Goal: Information Seeking & Learning: Learn about a topic

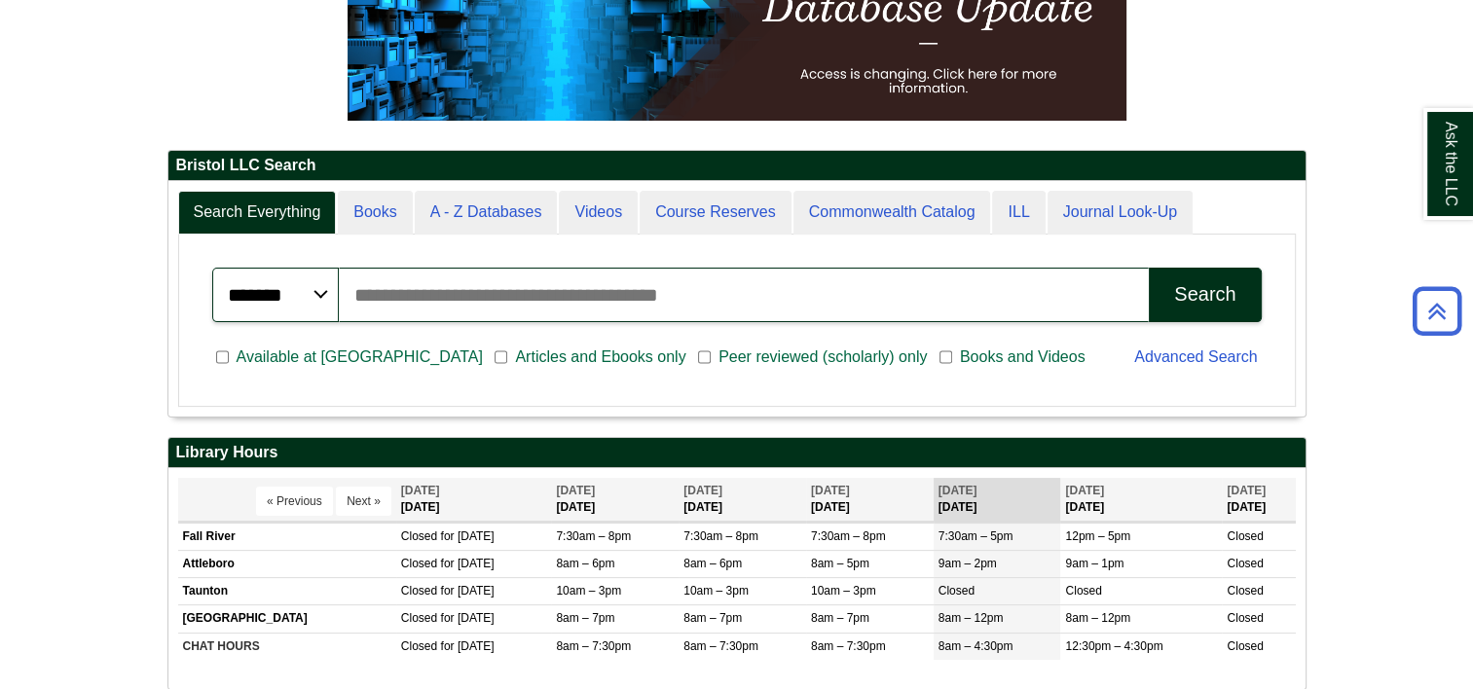
scroll to position [389, 0]
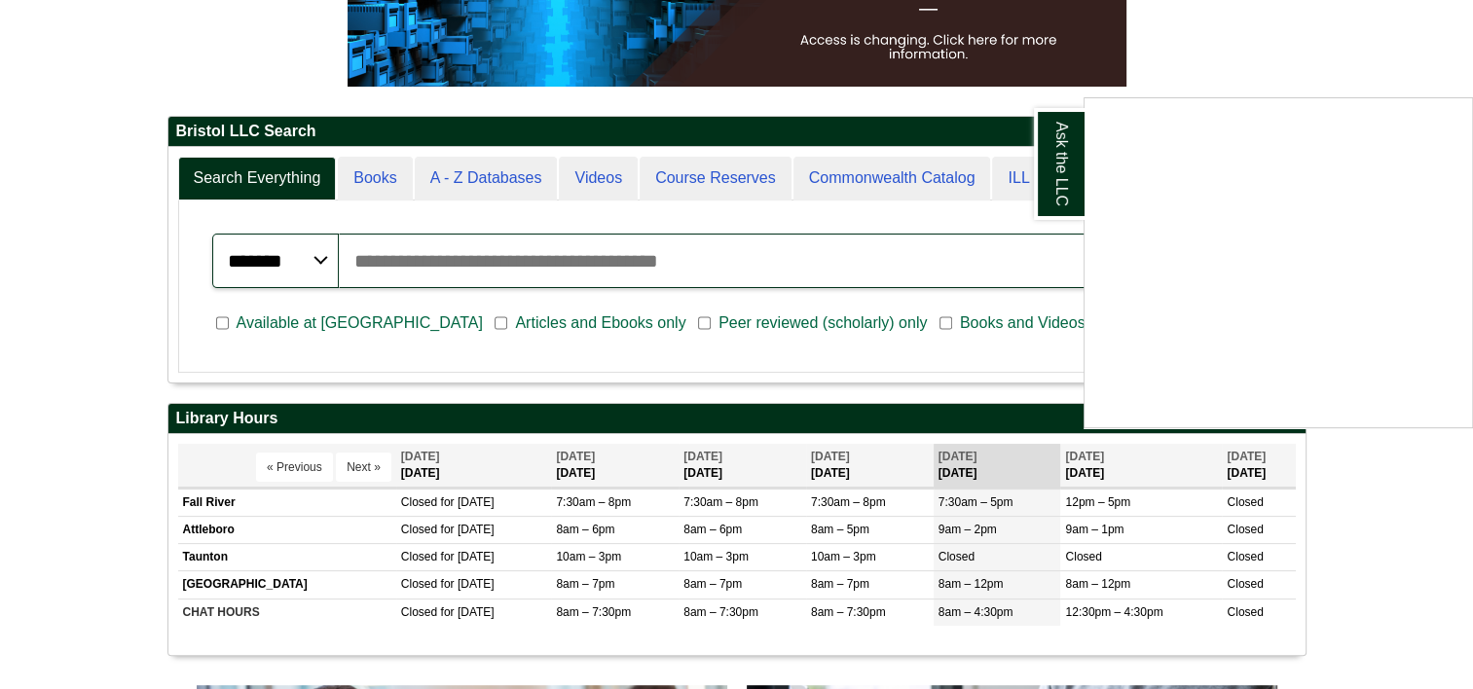
click at [1316, 56] on div "Ask the LLC" at bounding box center [736, 344] width 1473 height 689
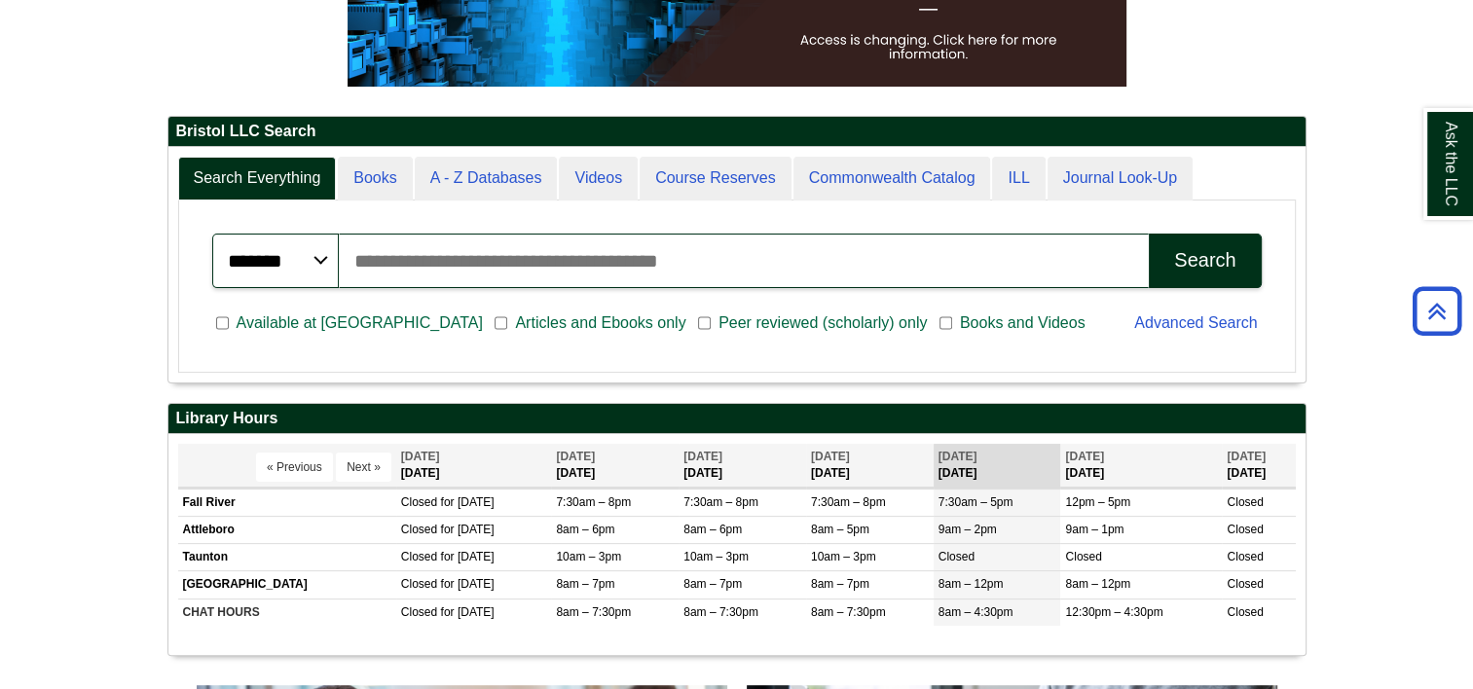
scroll to position [234, 1137]
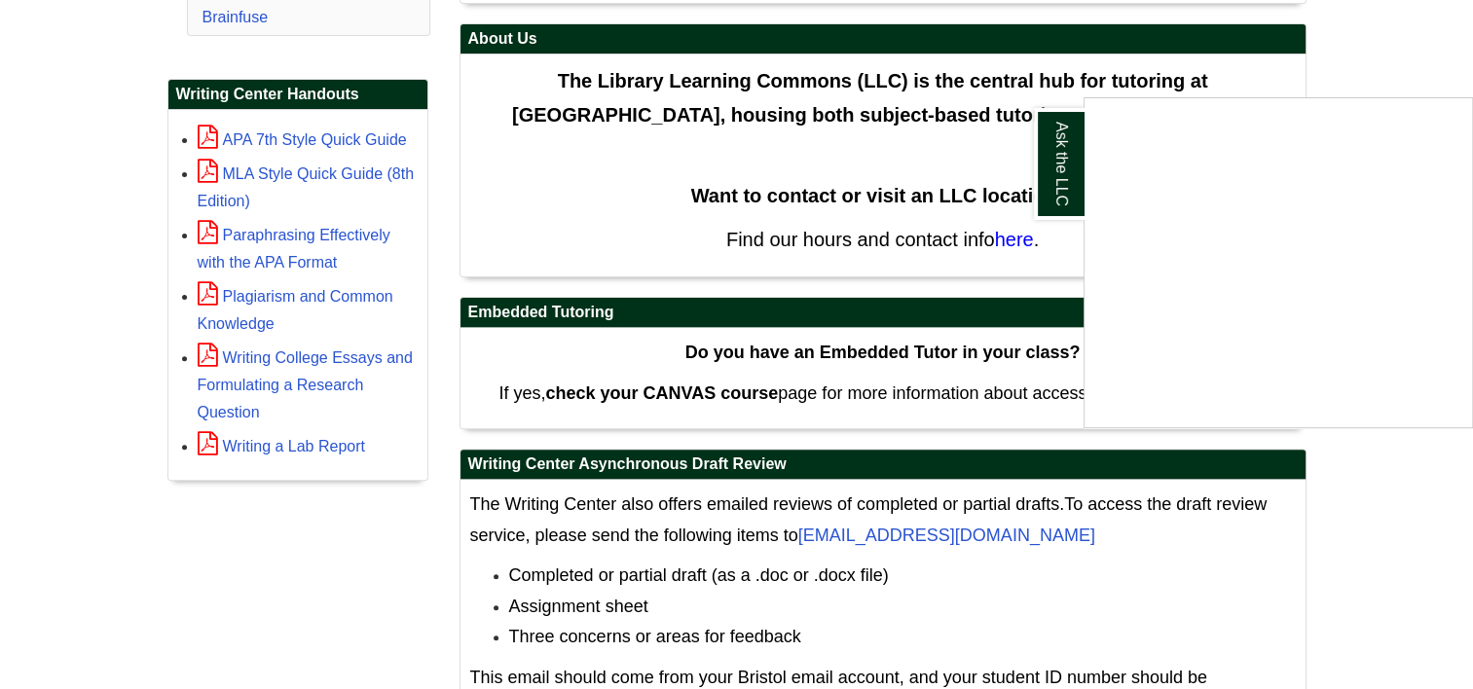
scroll to position [487, 0]
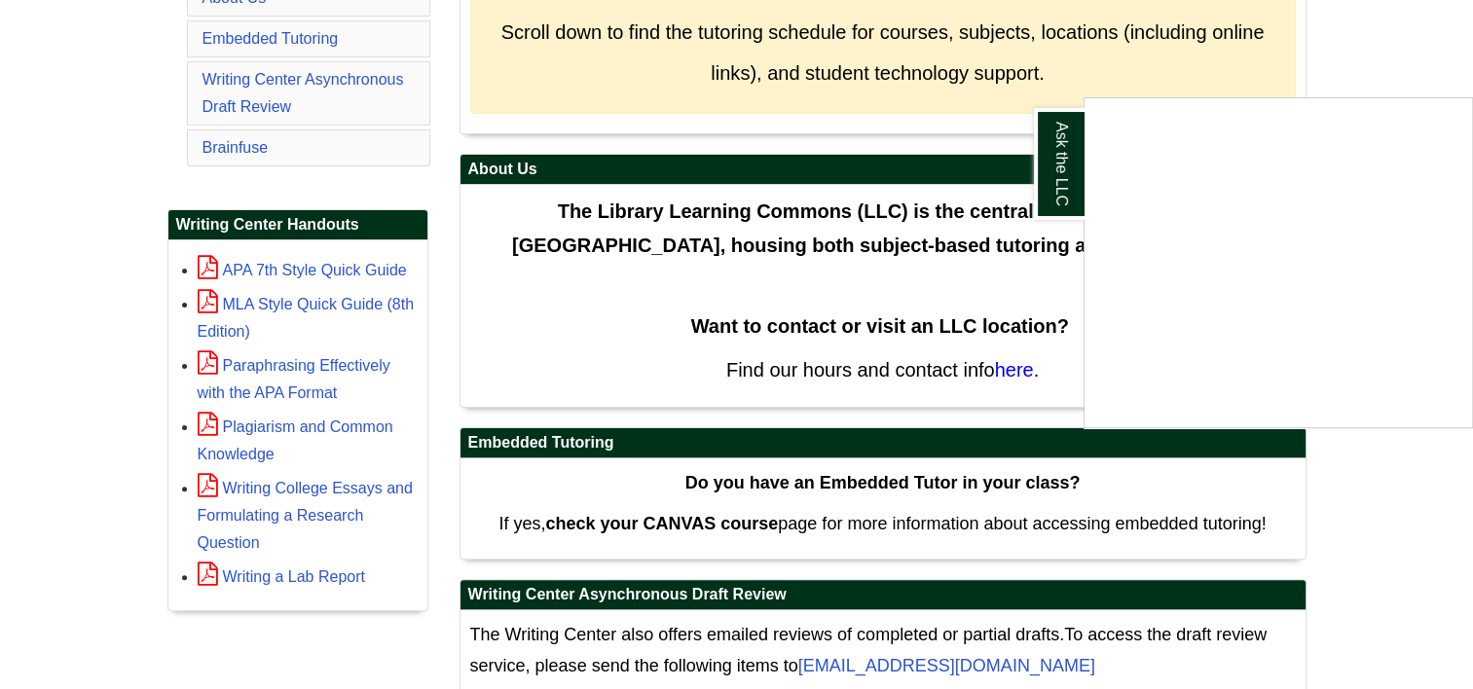
click at [1381, 59] on div "Ask the LLC" at bounding box center [736, 344] width 1473 height 689
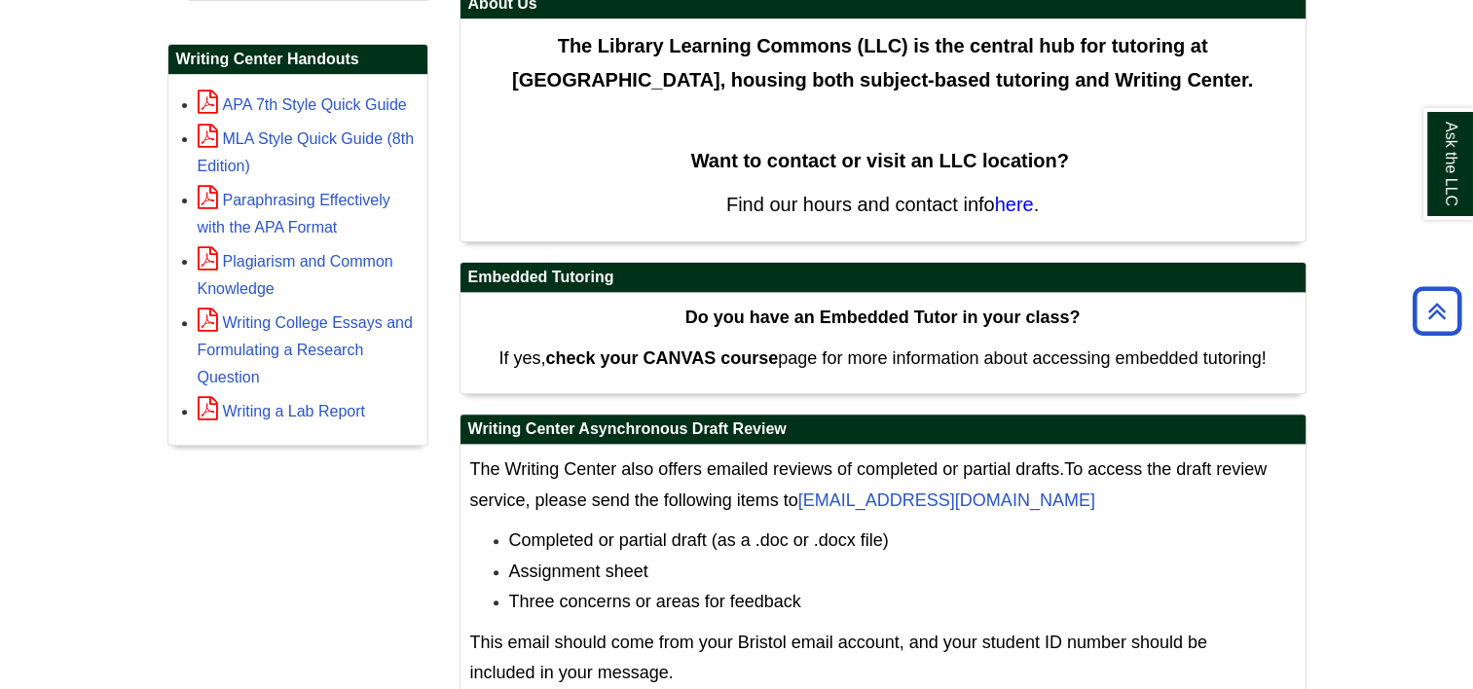
scroll to position [539, 0]
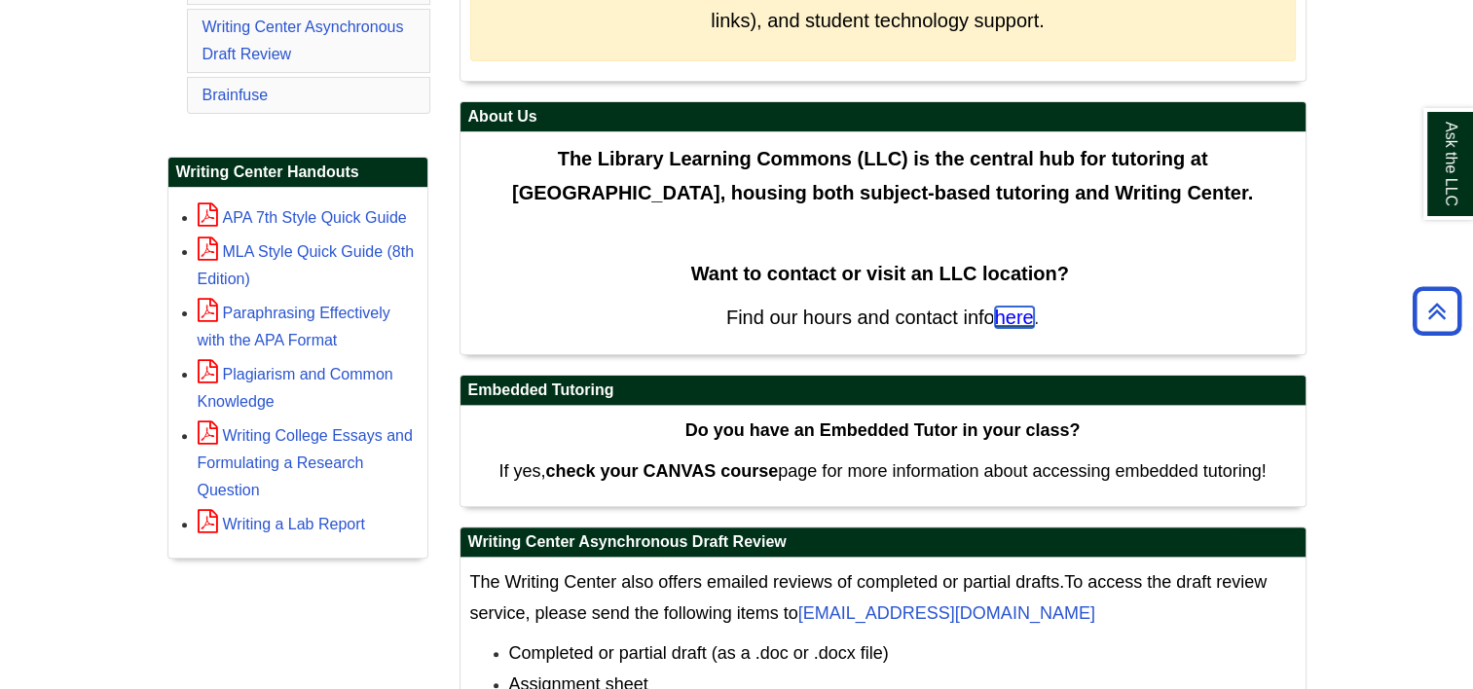
click at [1002, 314] on span "here" at bounding box center [1014, 317] width 39 height 21
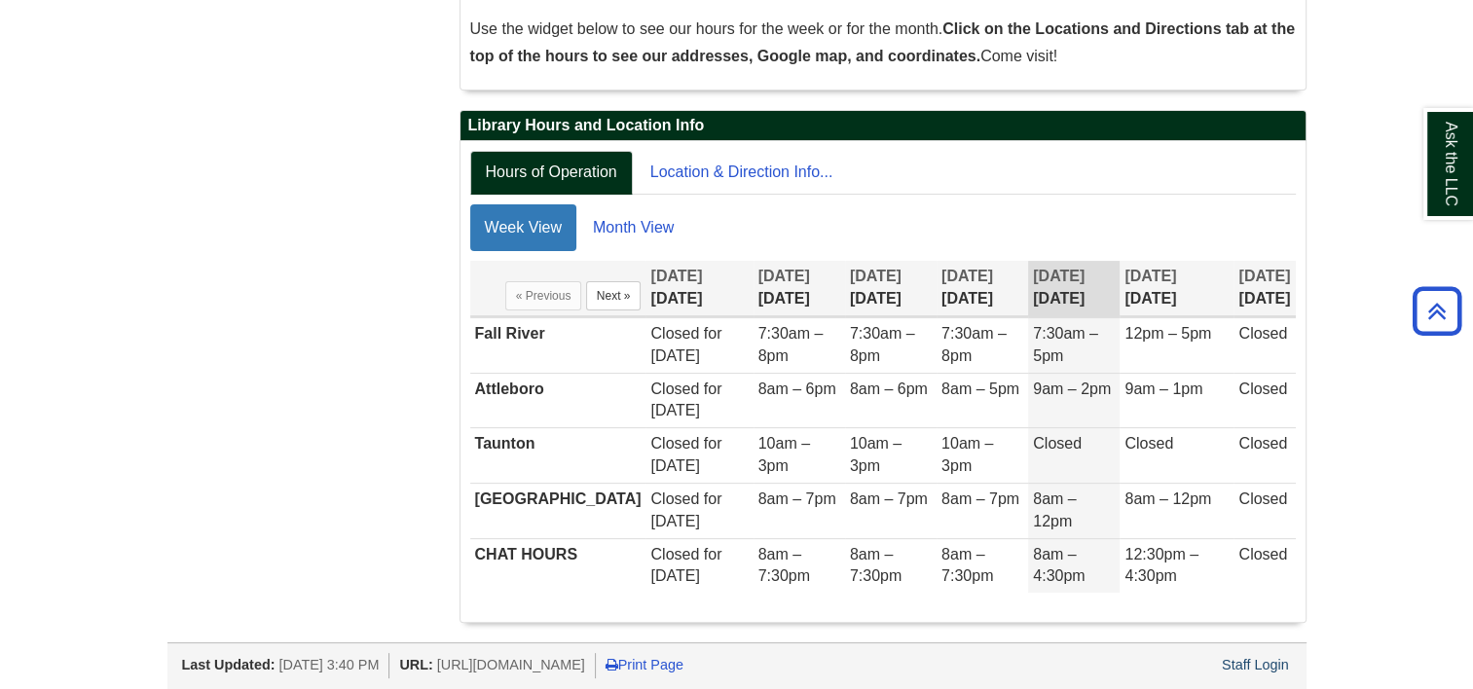
scroll to position [401, 0]
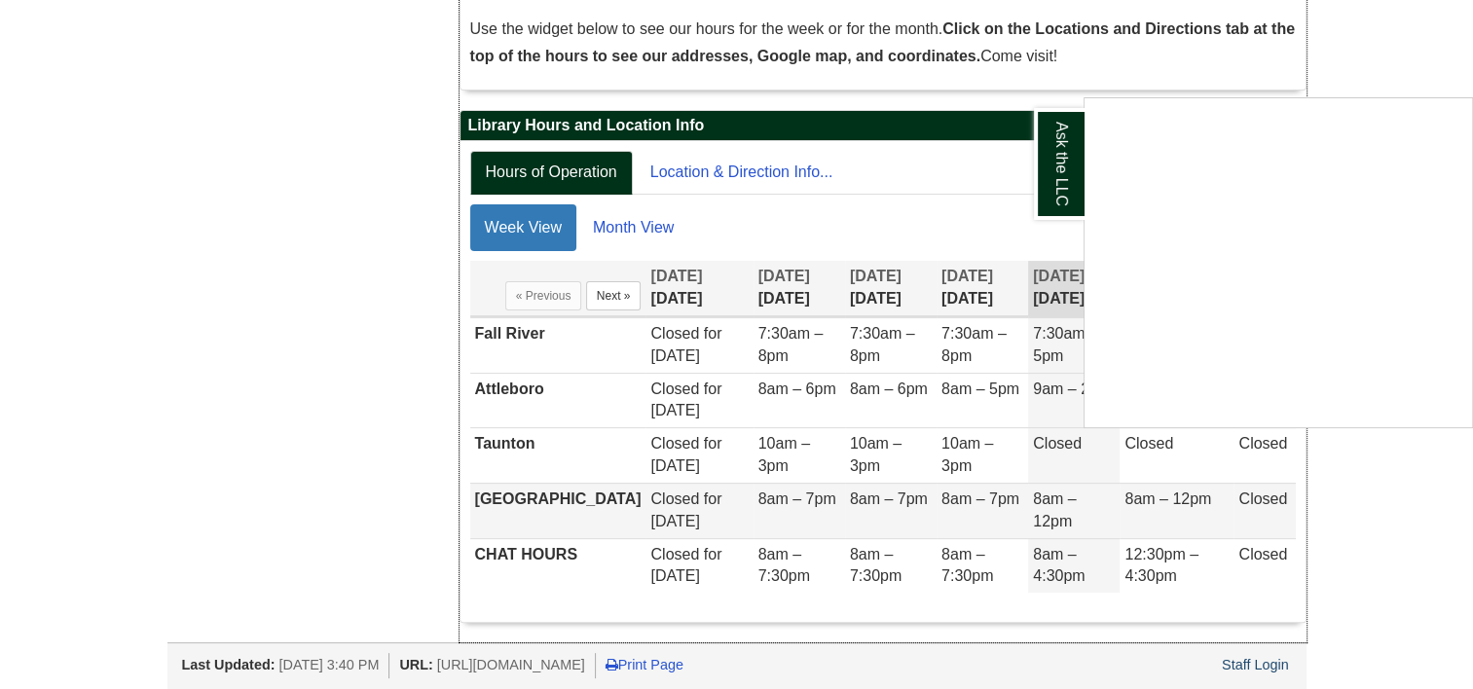
click at [1168, 494] on body "Skip to Main Content Toggle navigation Home Access Services Access Services Pol…" at bounding box center [736, 146] width 1473 height 1094
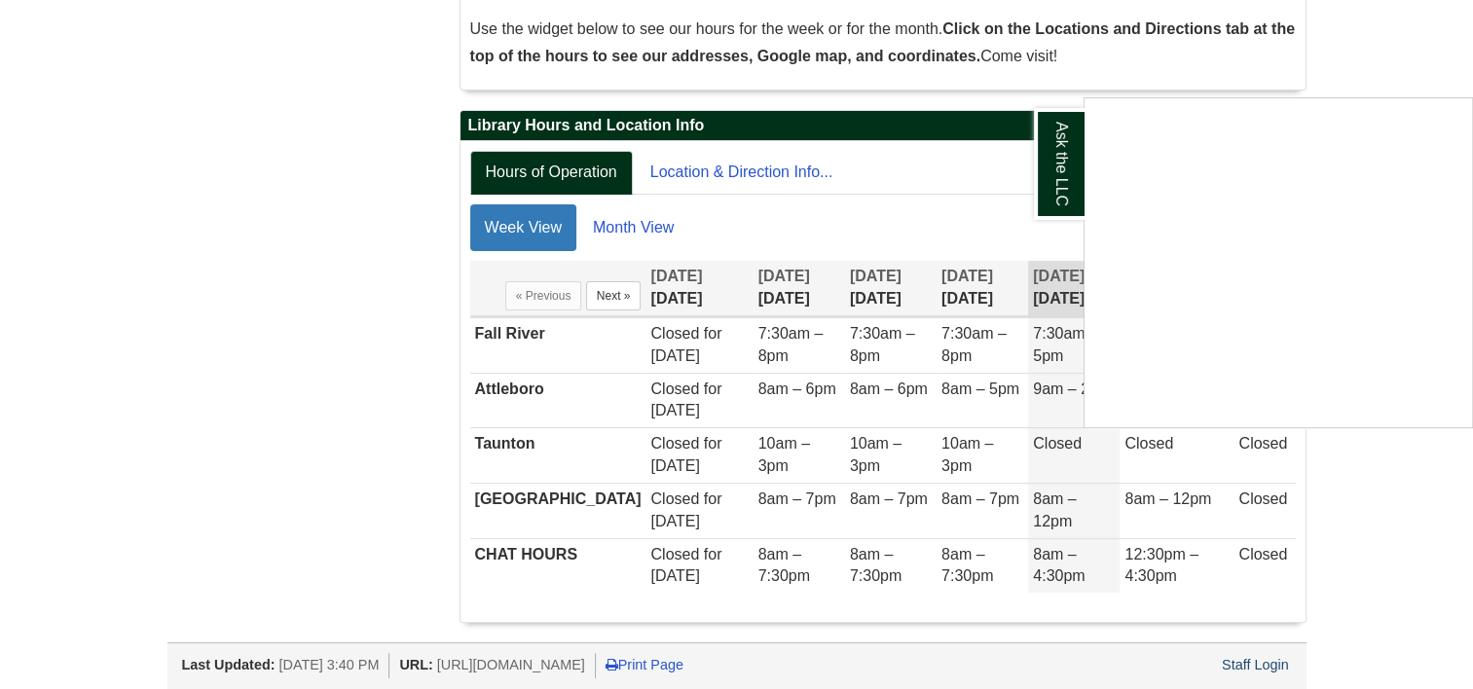
click at [1391, 46] on div "Ask the LLC" at bounding box center [736, 344] width 1473 height 689
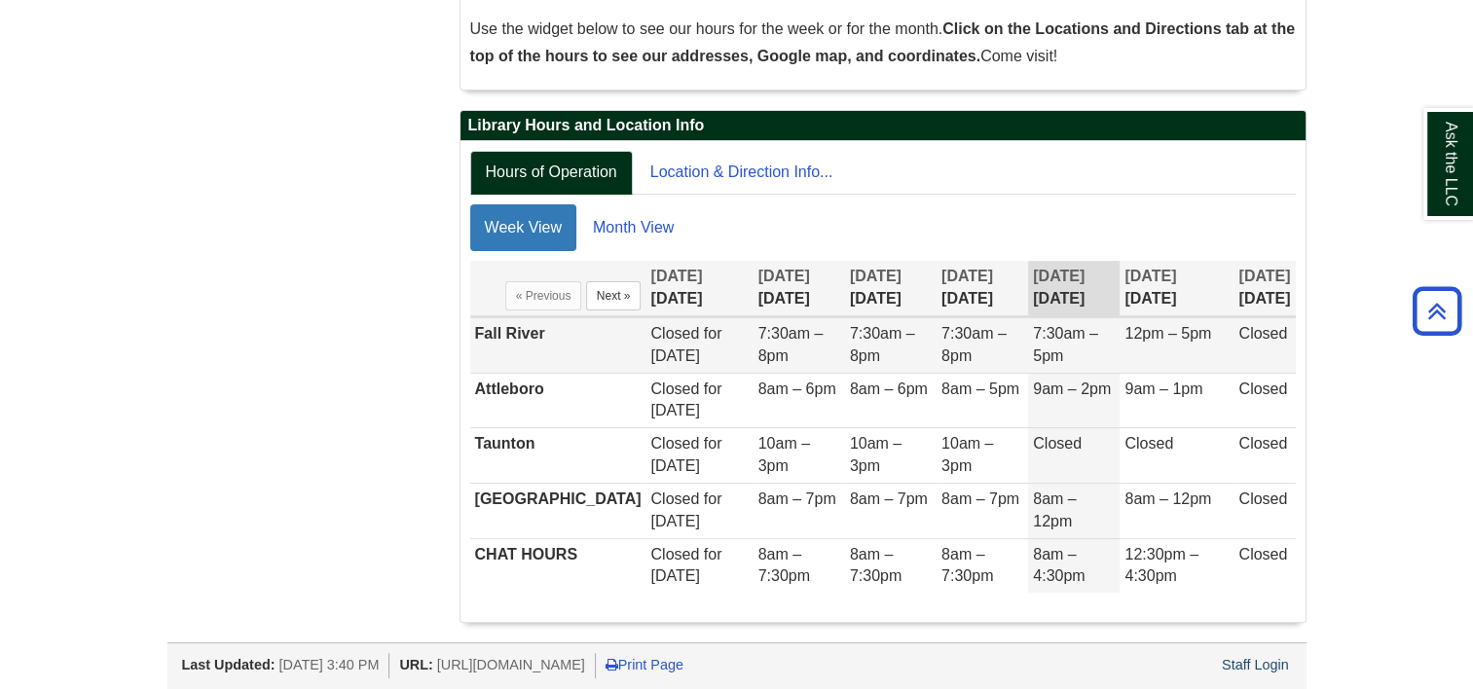
scroll to position [304, 0]
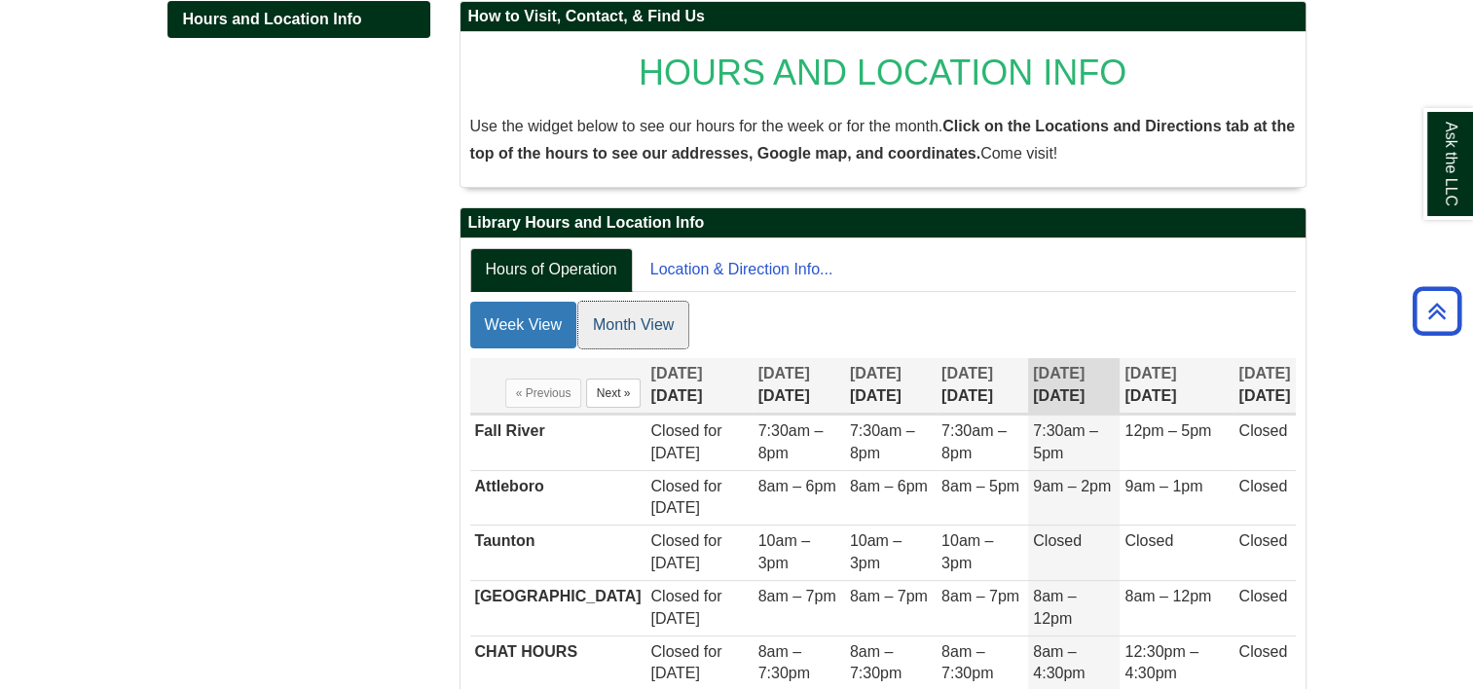
click at [599, 343] on link "Month View" at bounding box center [633, 325] width 110 height 47
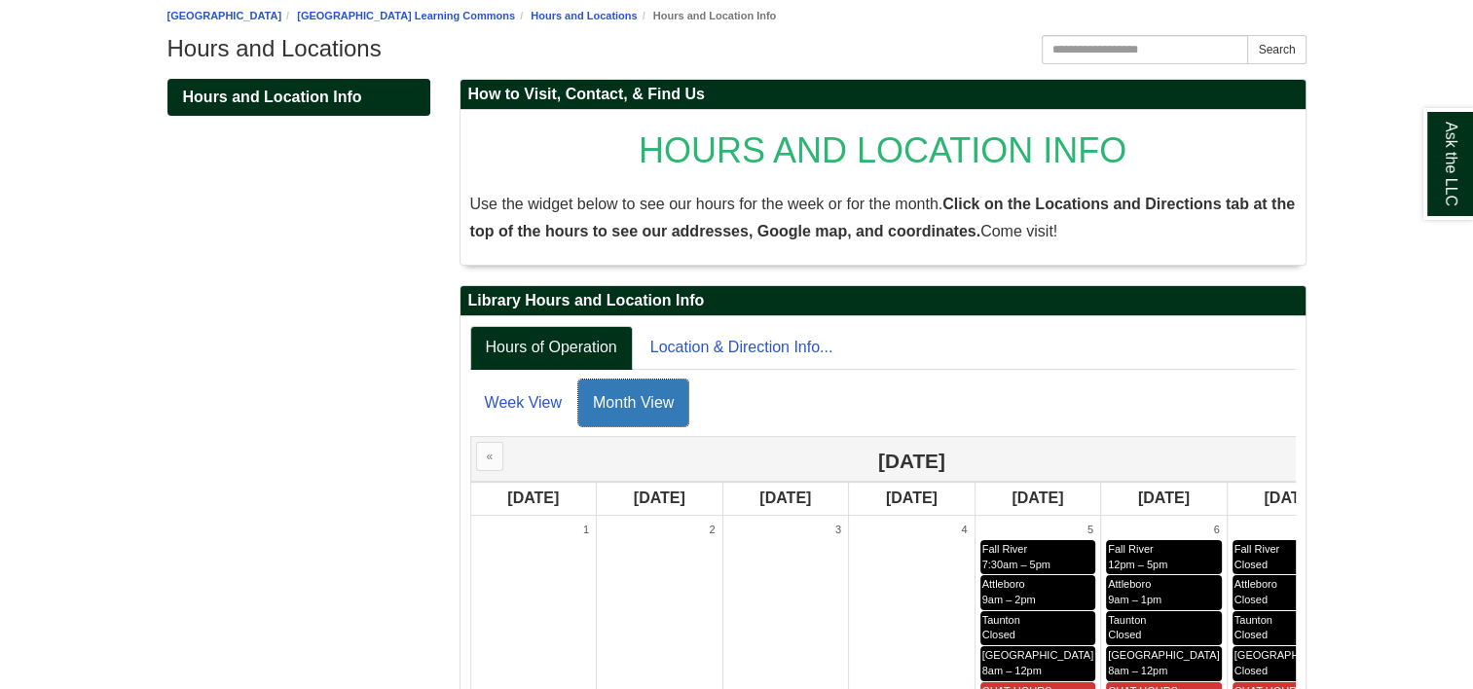
scroll to position [292, 0]
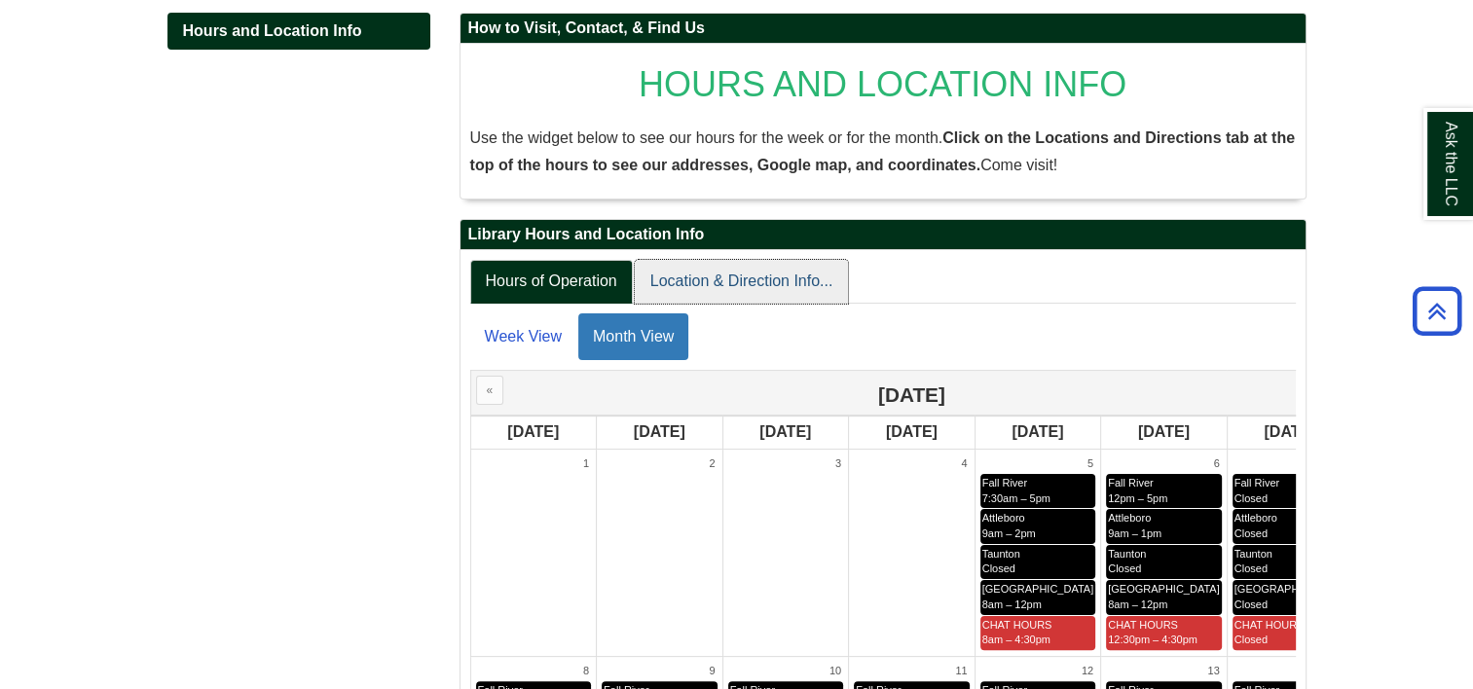
click at [742, 292] on link "Location & Direction Info..." at bounding box center [742, 282] width 214 height 44
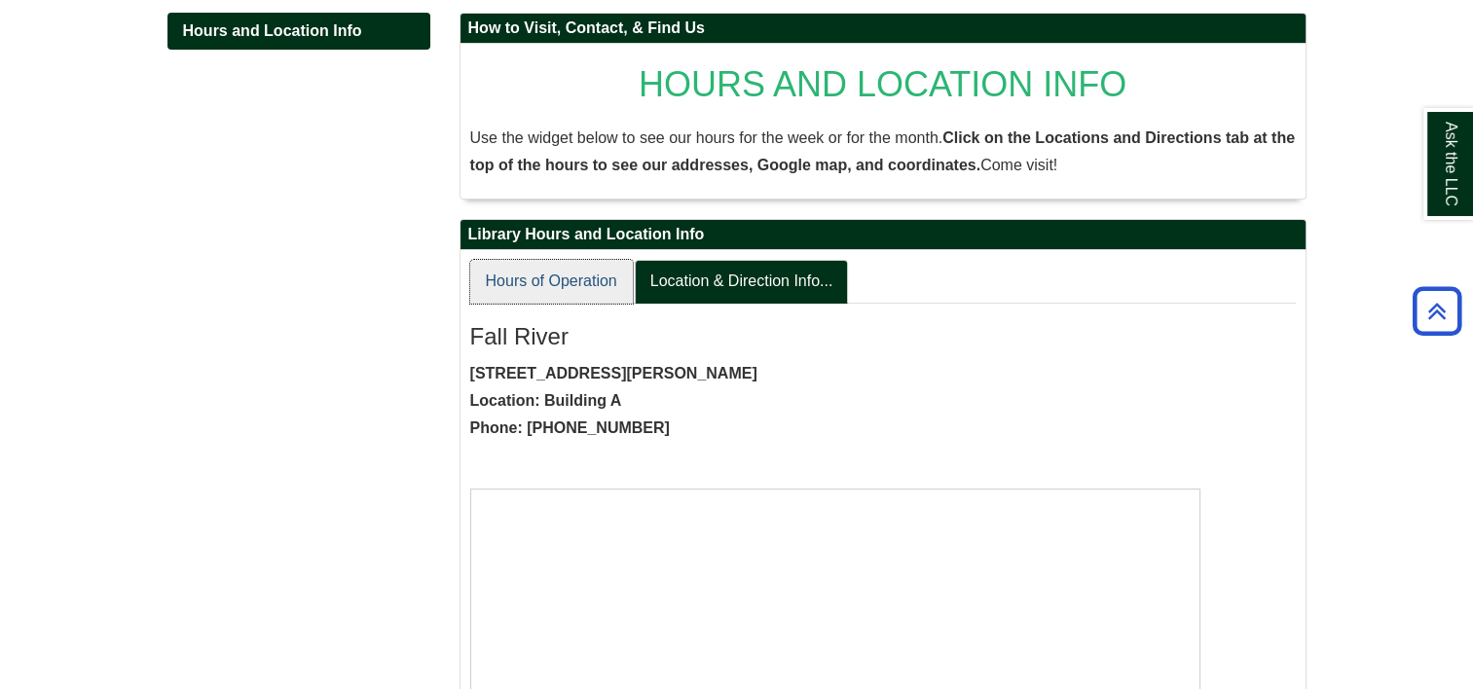
click at [551, 288] on link "Hours of Operation" at bounding box center [551, 282] width 163 height 44
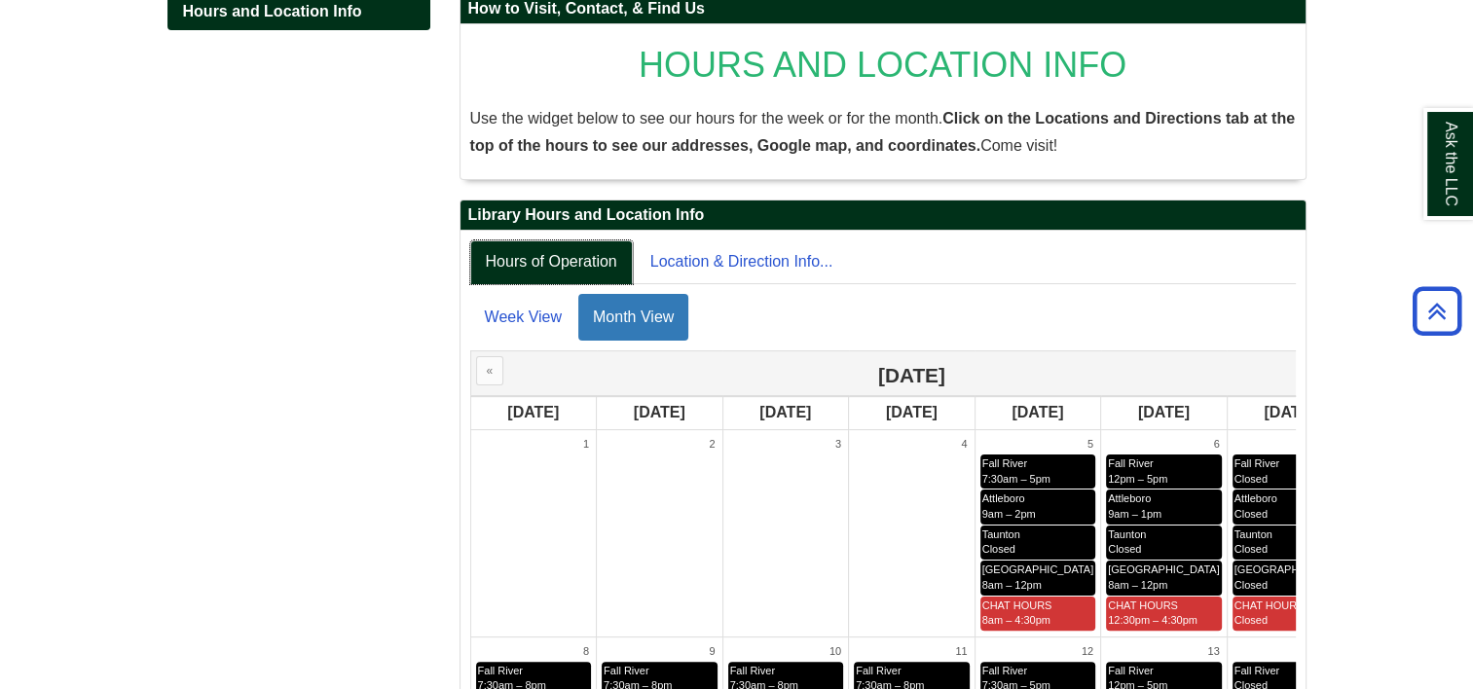
scroll to position [97, 0]
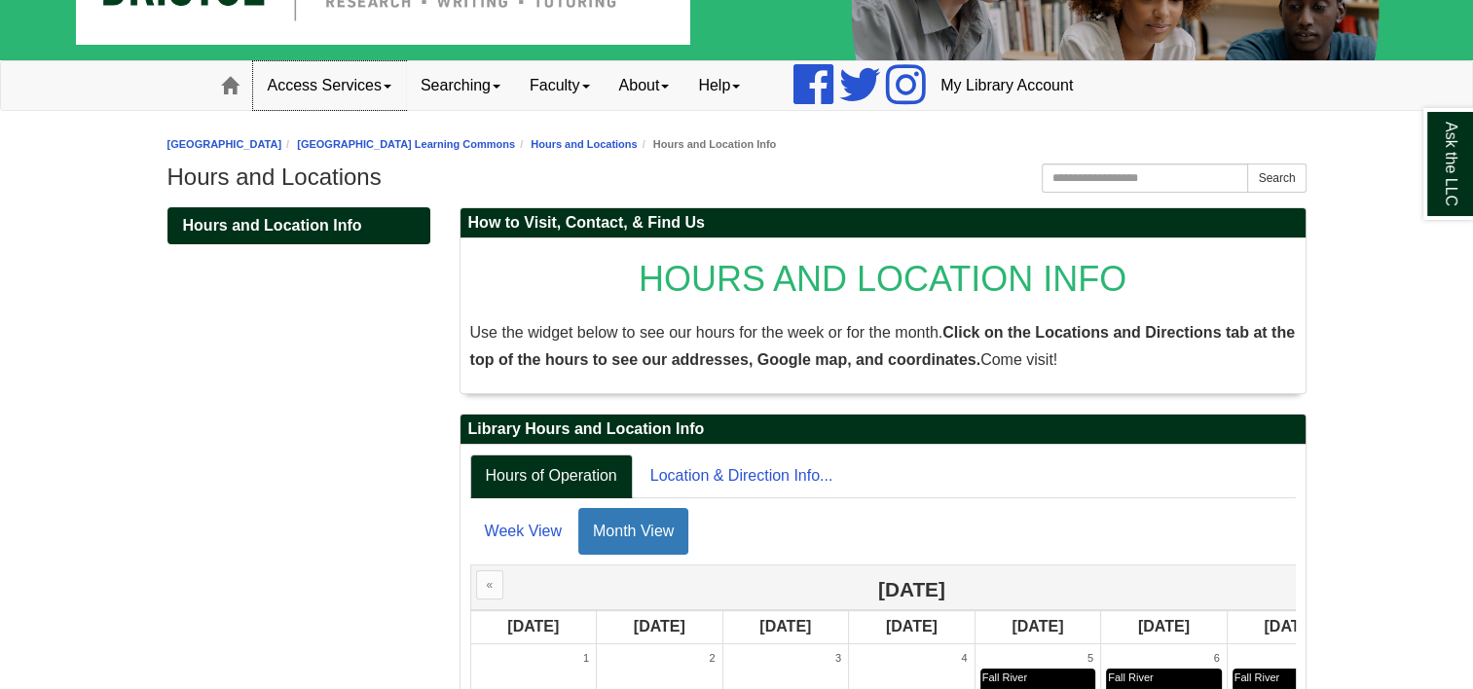
click at [374, 101] on link "Access Services" at bounding box center [329, 85] width 153 height 49
click at [483, 79] on link "Searching" at bounding box center [460, 85] width 109 height 49
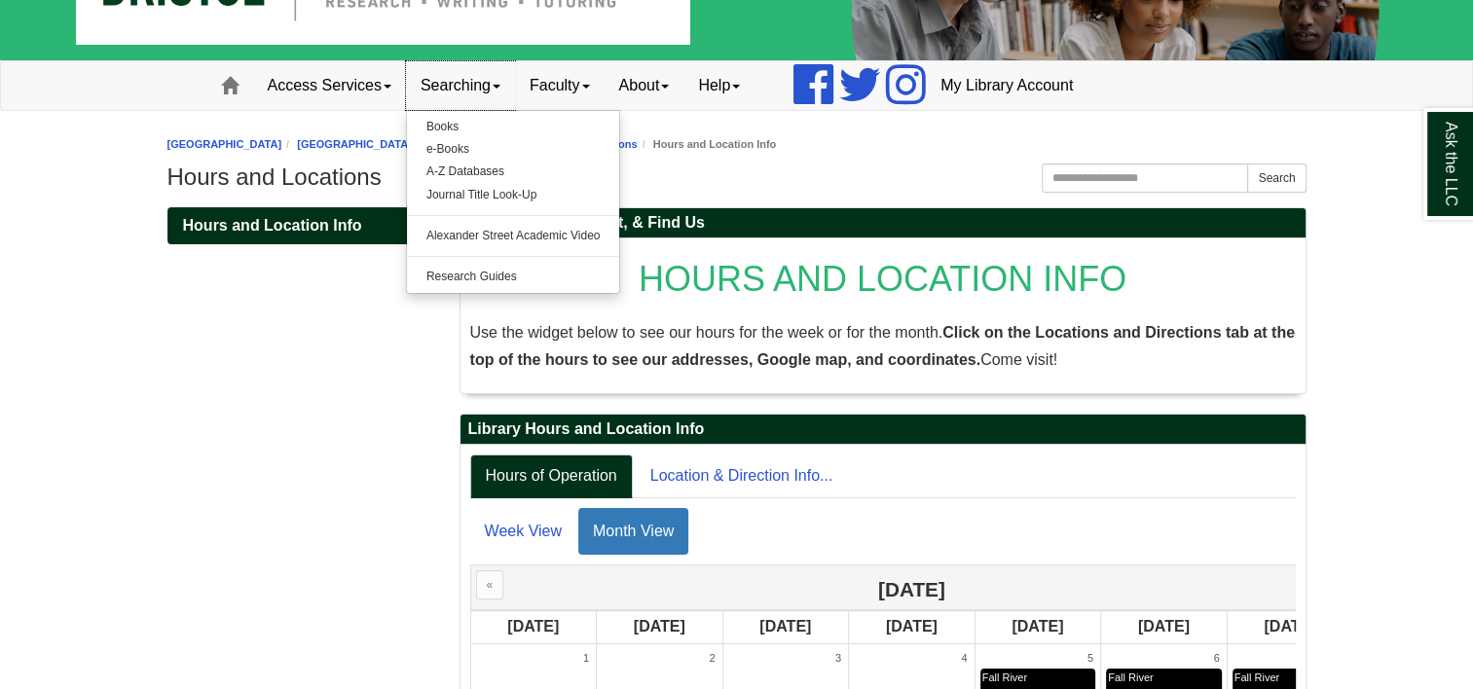
click at [483, 79] on link "Searching" at bounding box center [460, 85] width 109 height 49
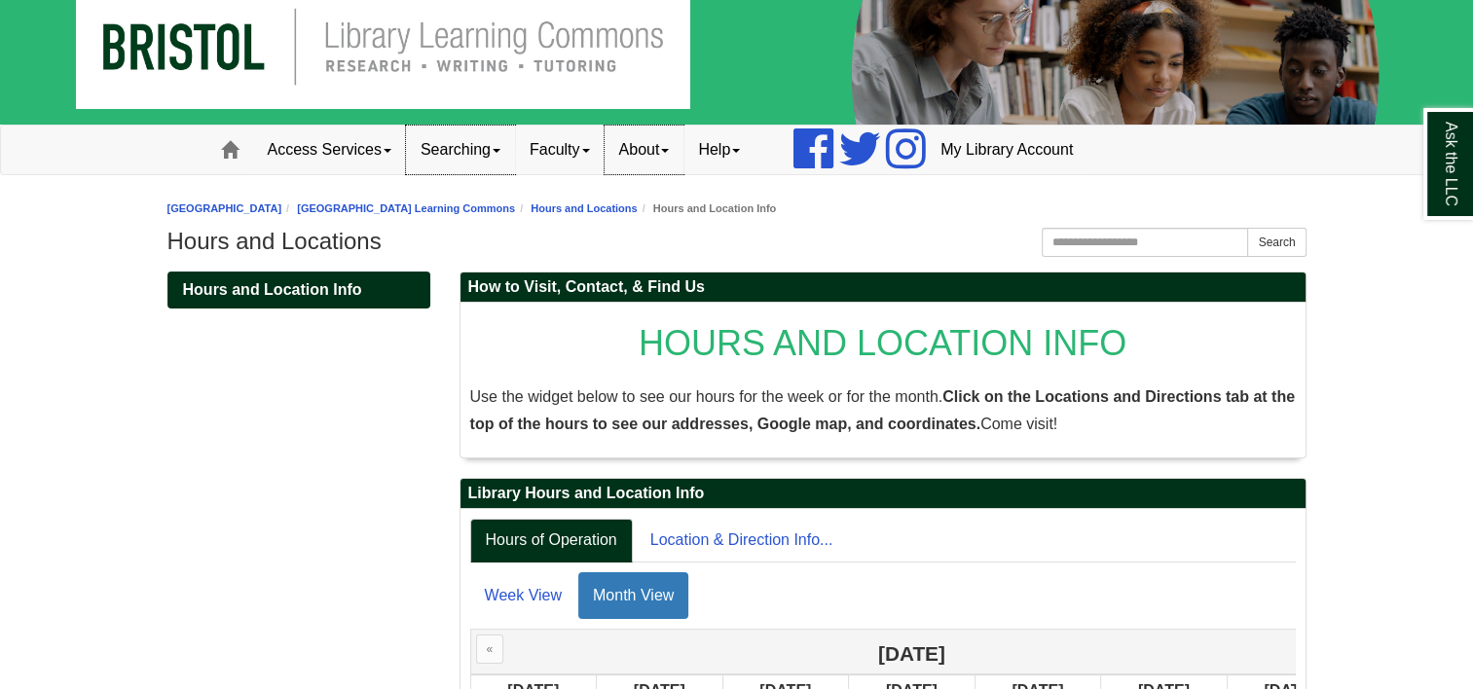
scroll to position [0, 0]
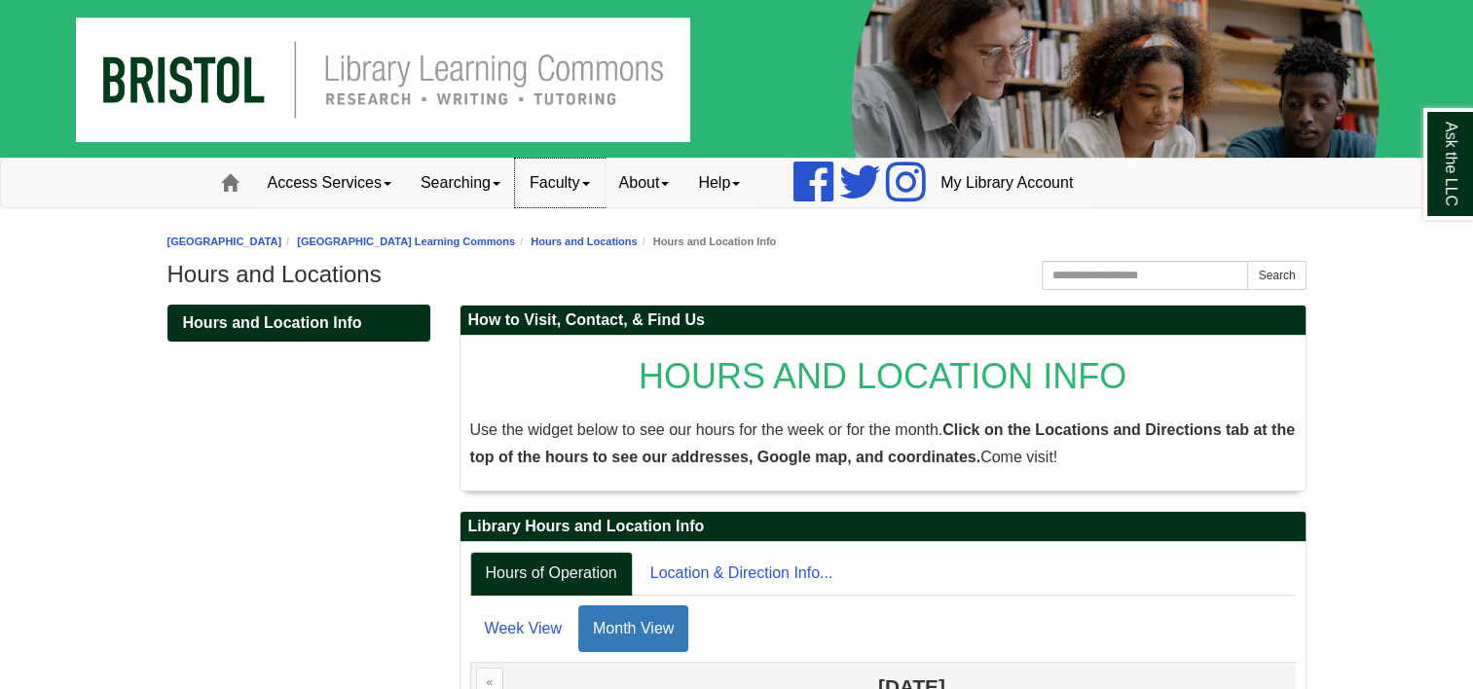
click at [580, 173] on link "Faculty" at bounding box center [560, 183] width 90 height 49
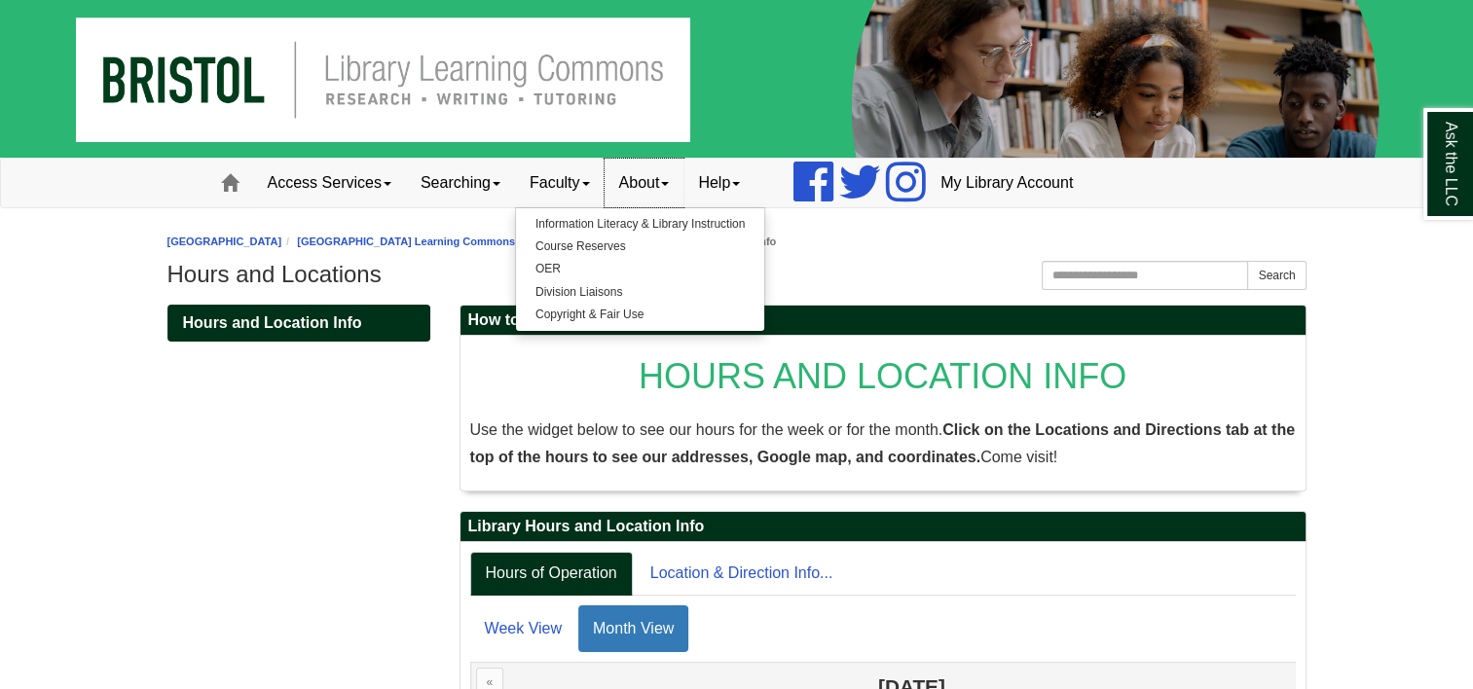
click at [684, 182] on link "About" at bounding box center [644, 183] width 80 height 49
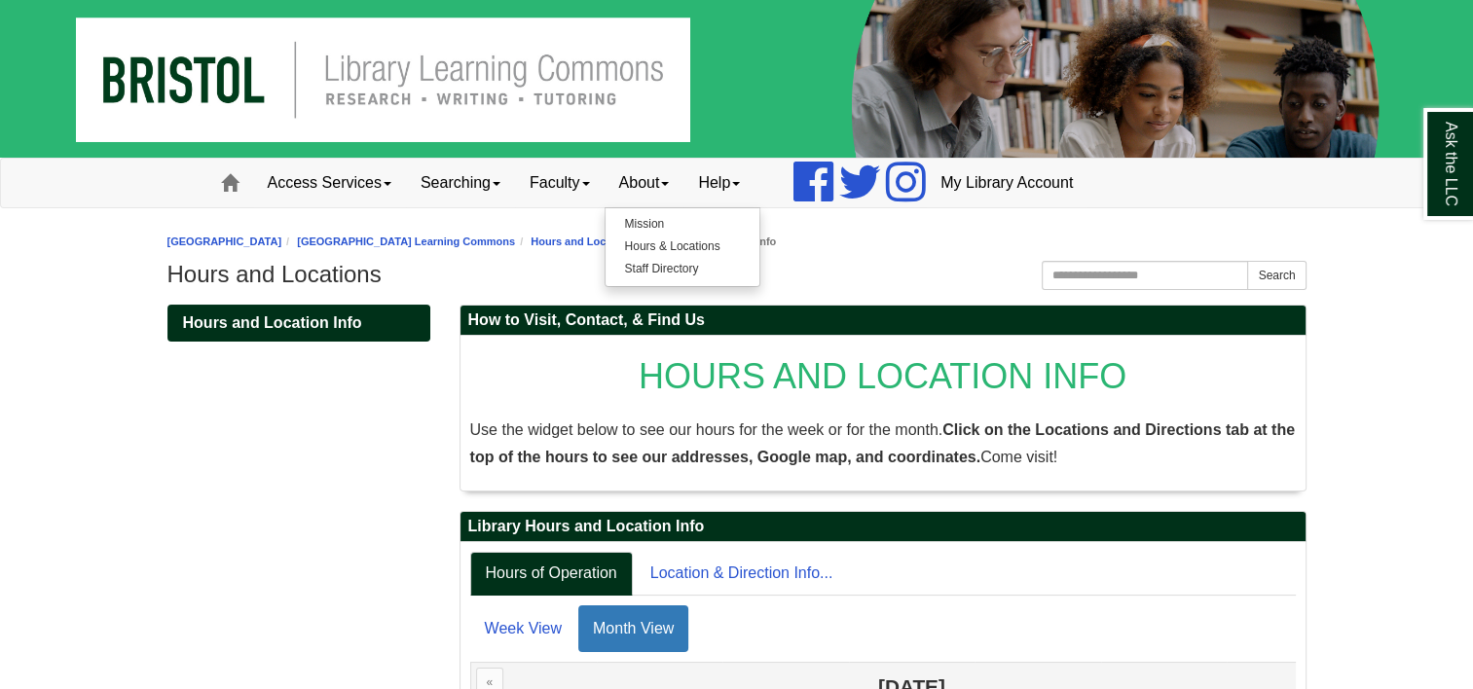
click at [929, 280] on h1 "Hours and Locations" at bounding box center [736, 274] width 1139 height 27
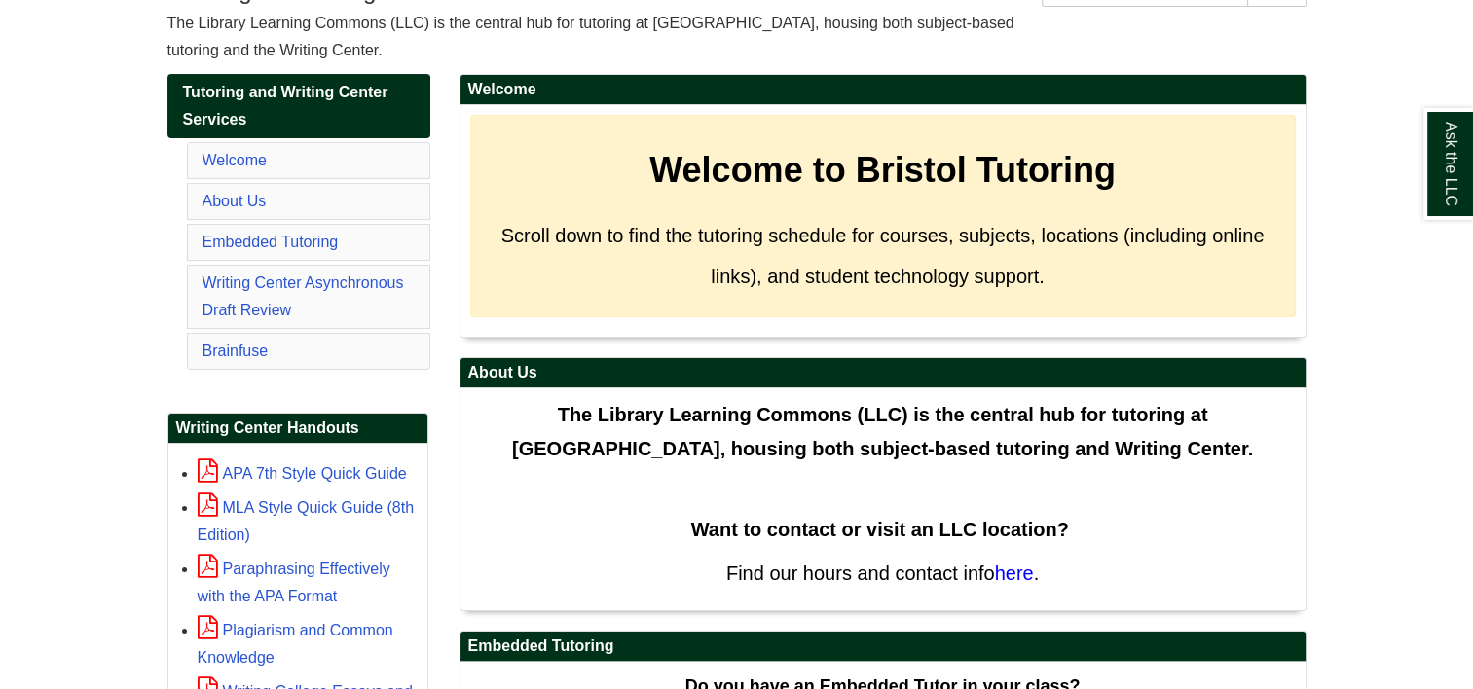
scroll to position [292, 0]
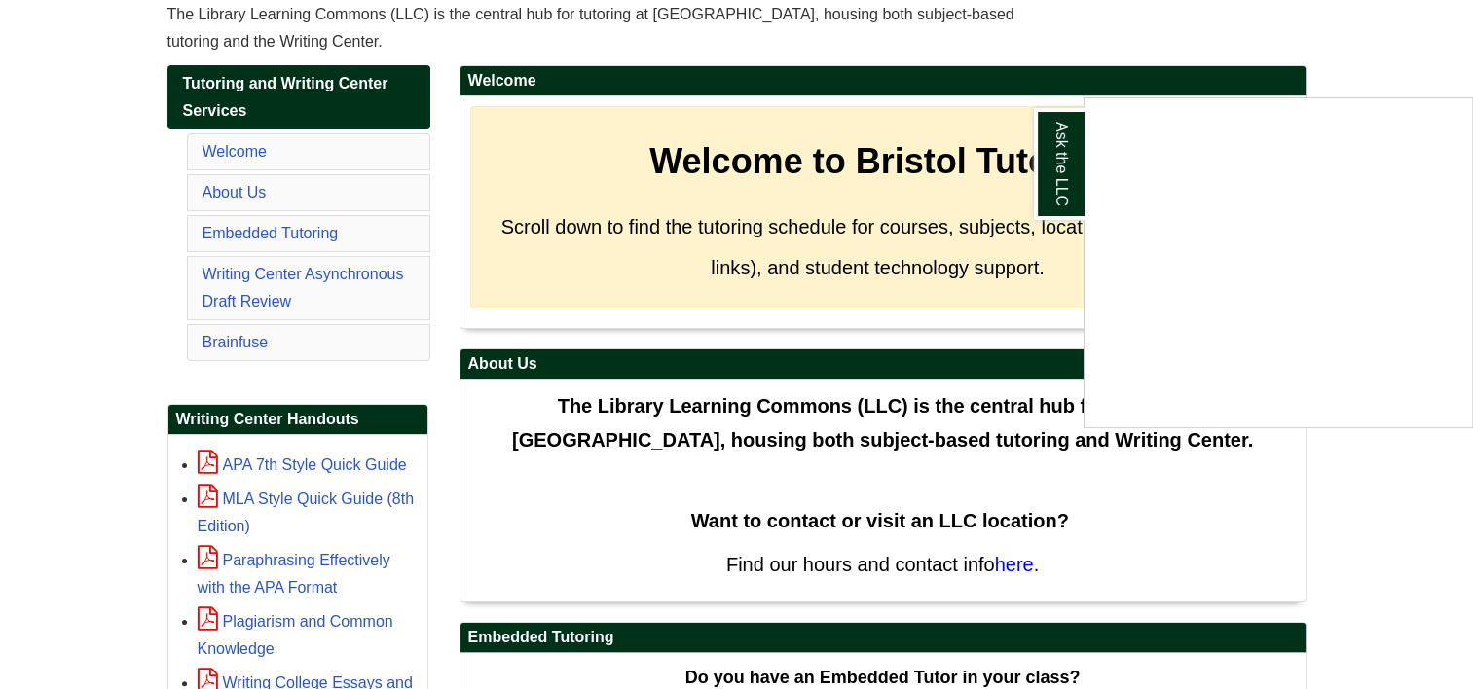
click at [1241, 27] on div "Ask the LLC" at bounding box center [736, 344] width 1473 height 689
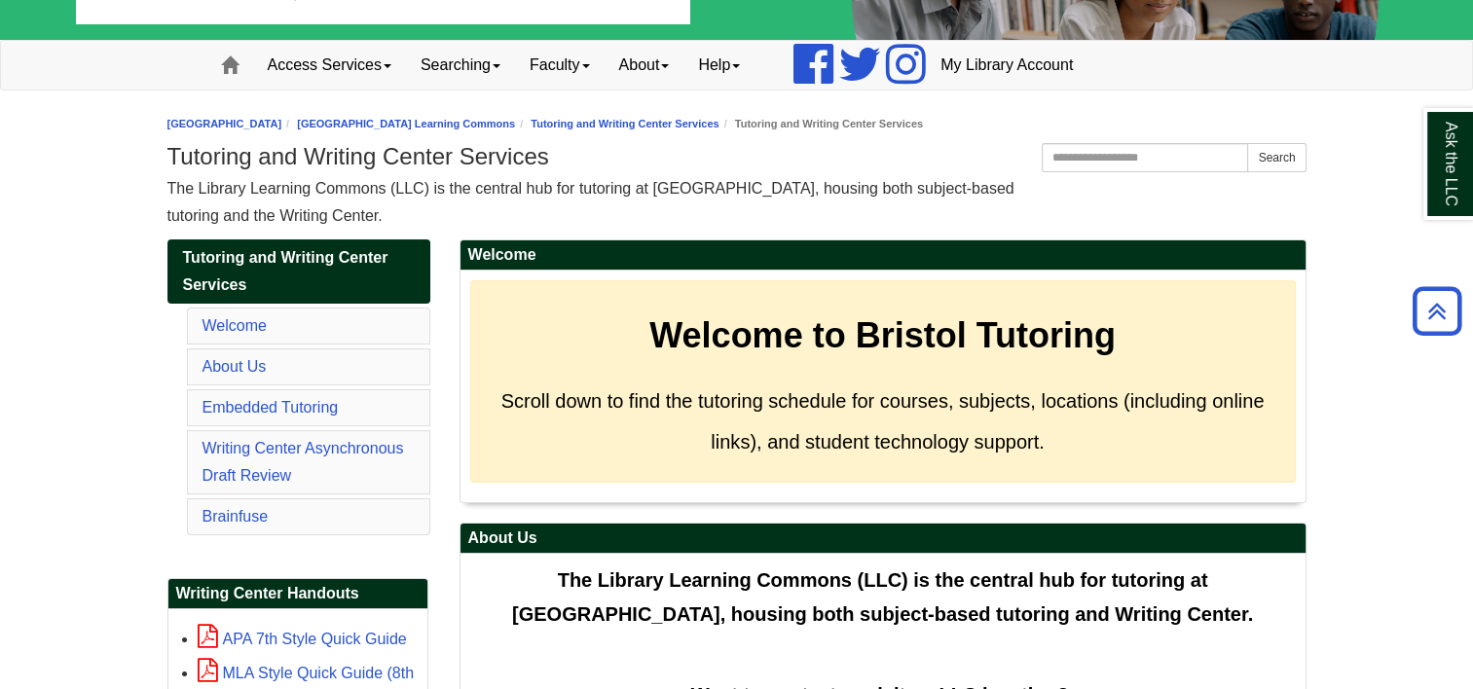
scroll to position [0, 0]
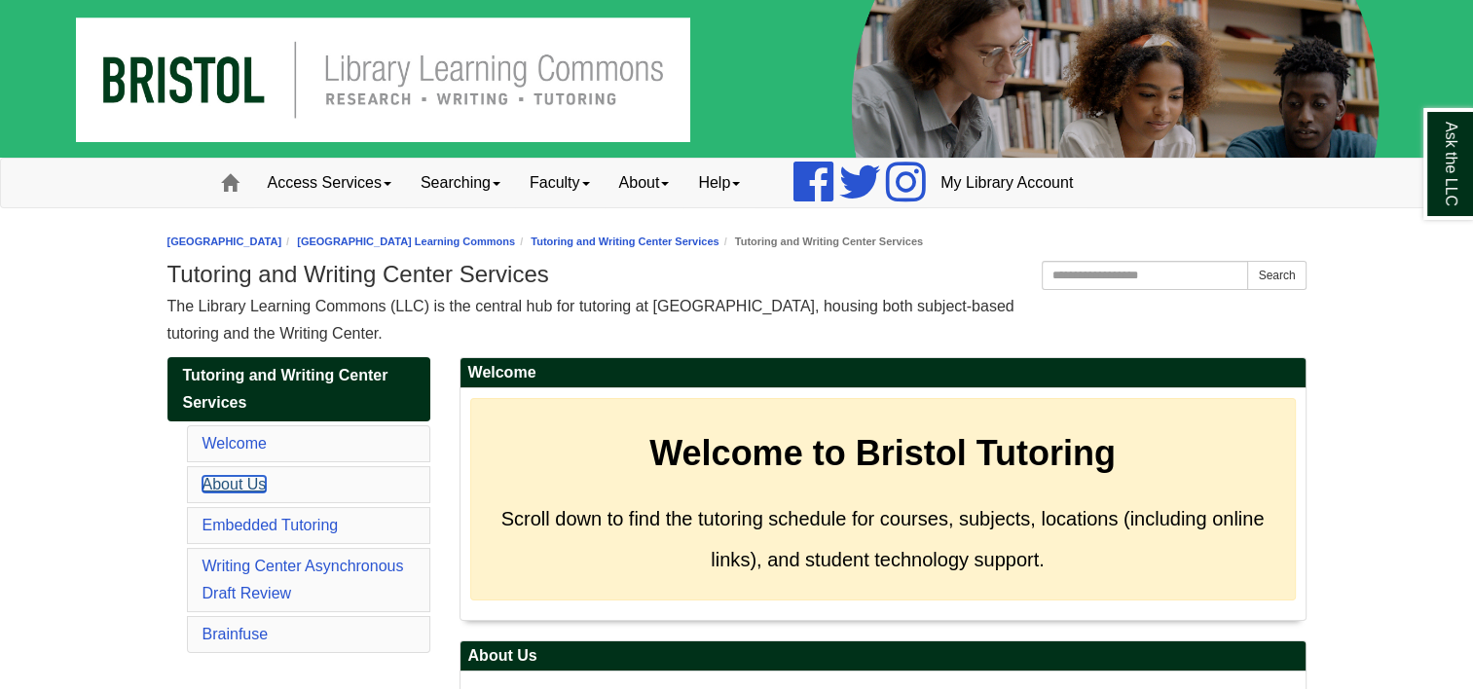
click at [245, 488] on link "About Us" at bounding box center [234, 484] width 64 height 17
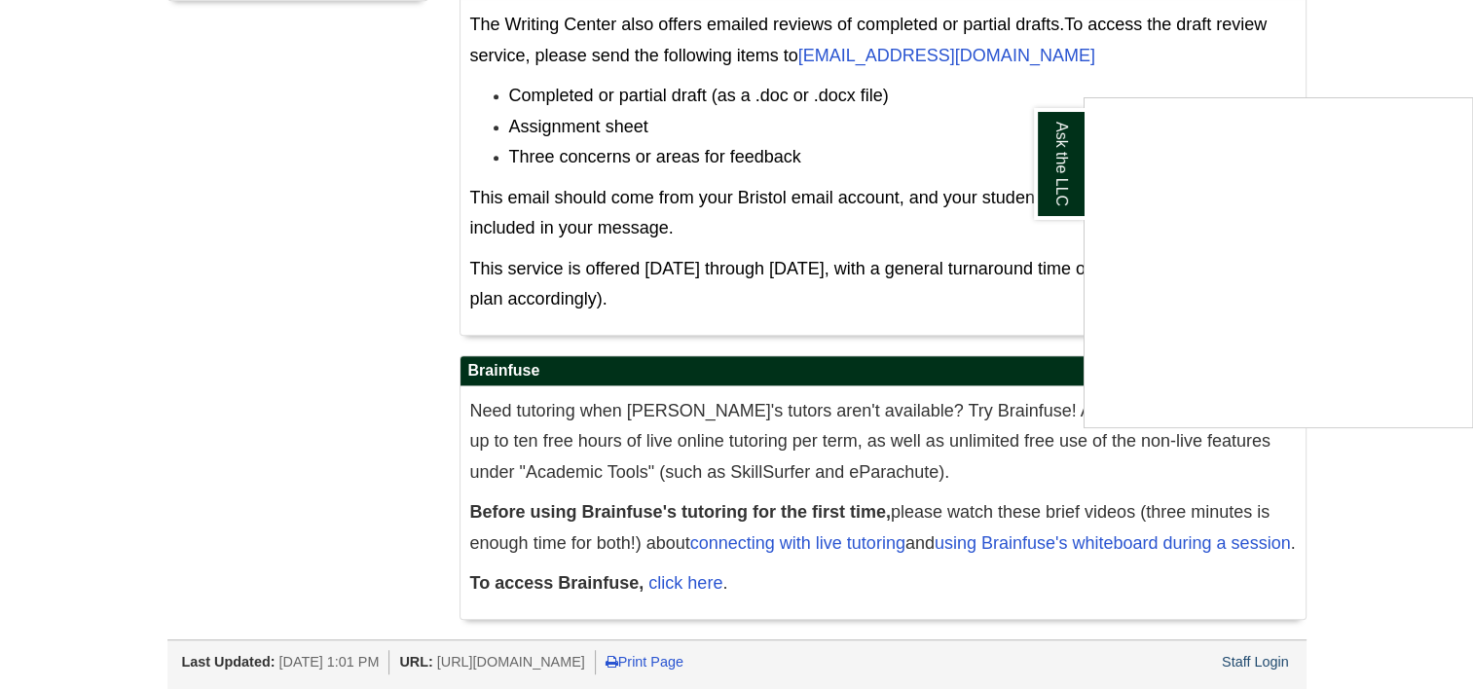
scroll to position [1123, 0]
click at [1394, 25] on div "Ask the LLC" at bounding box center [736, 344] width 1473 height 689
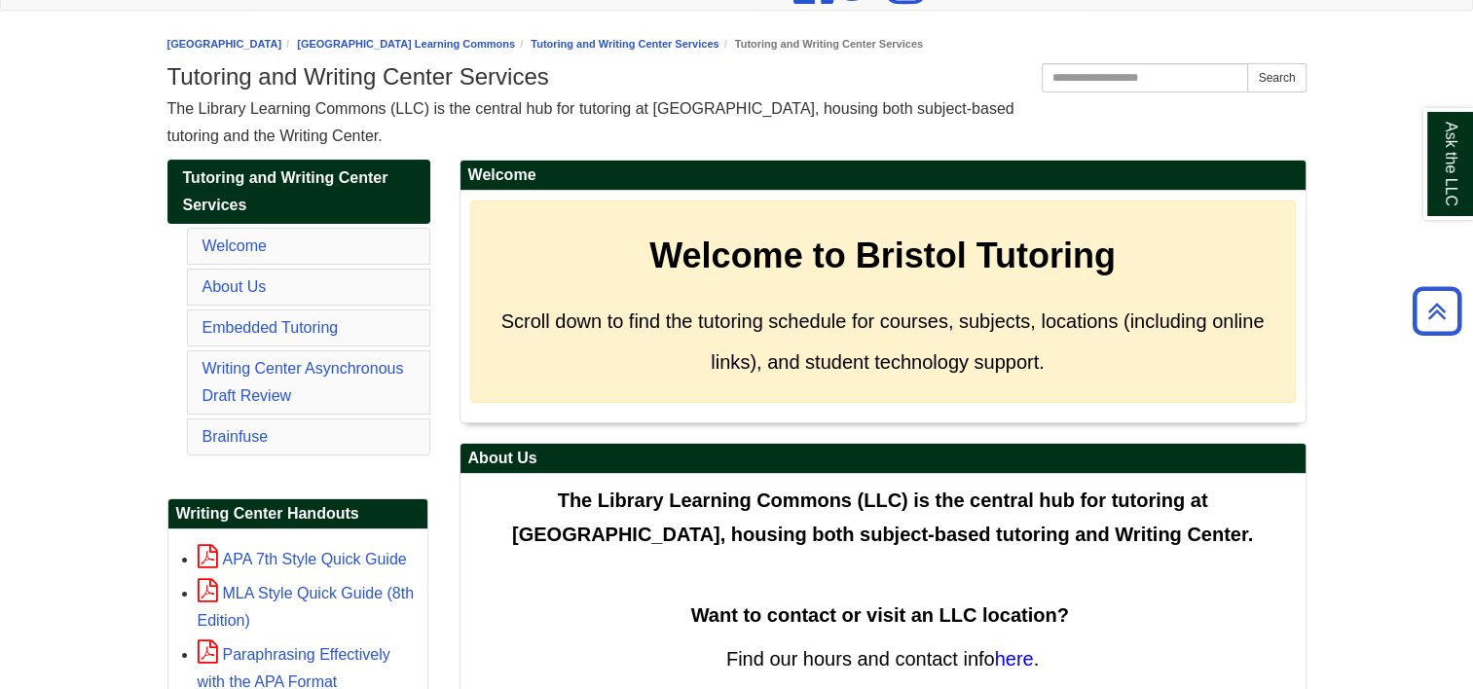
scroll to position [150, 0]
